Goal: Navigation & Orientation: Go to known website

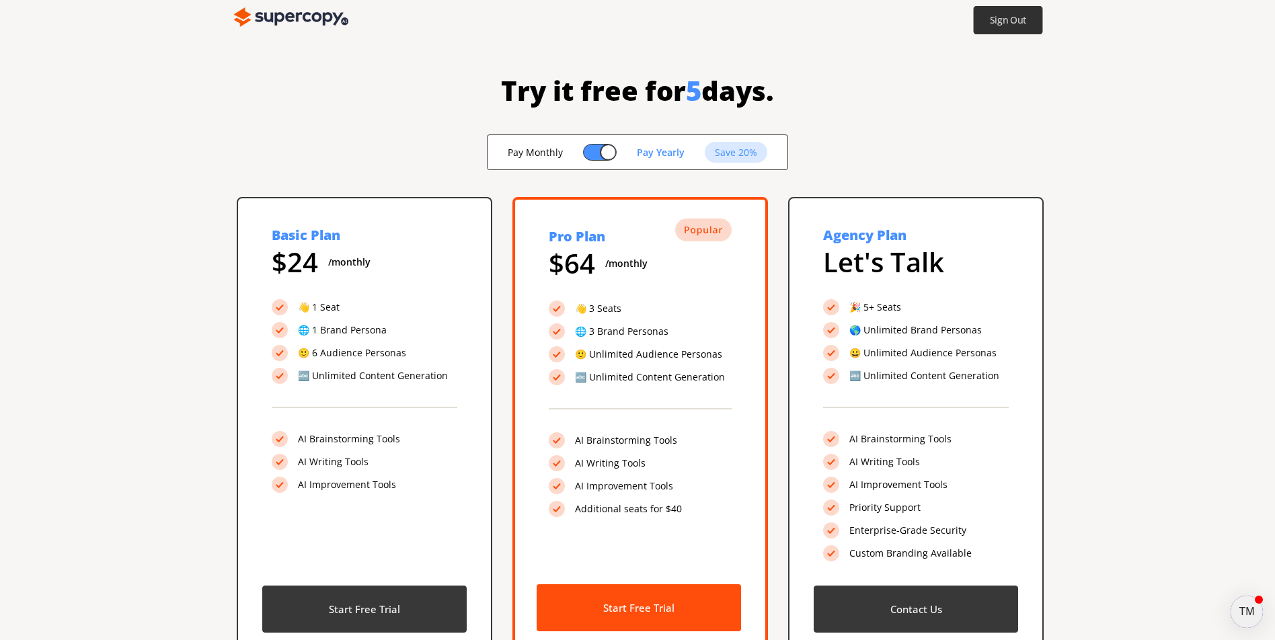
click at [1003, 17] on b "Sign Out" at bounding box center [1008, 20] width 37 height 13
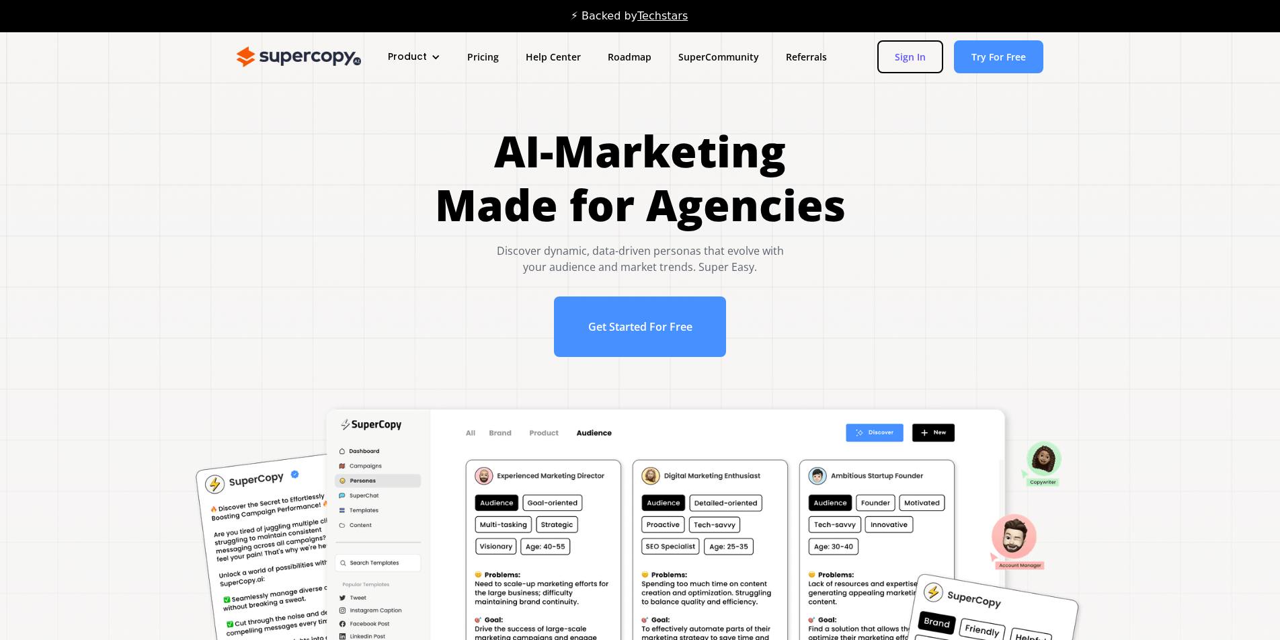
click at [895, 48] on link "Sign In" at bounding box center [910, 56] width 66 height 33
